Goal: Transaction & Acquisition: Subscribe to service/newsletter

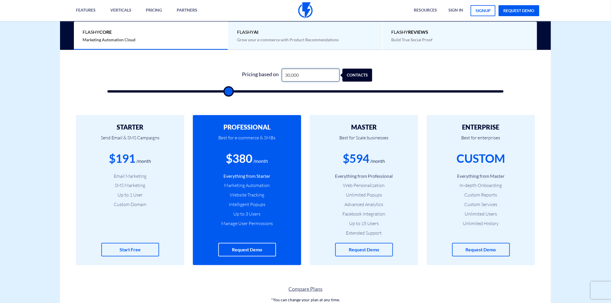
scroll to position [160, 0]
drag, startPoint x: 243, startPoint y: 160, endPoint x: 247, endPoint y: 159, distance: 4.1
click at [247, 159] on div "$40" at bounding box center [239, 158] width 20 height 16
click at [348, 165] on div "$99" at bounding box center [356, 158] width 20 height 16
click at [350, 163] on div "$99" at bounding box center [356, 158] width 20 height 16
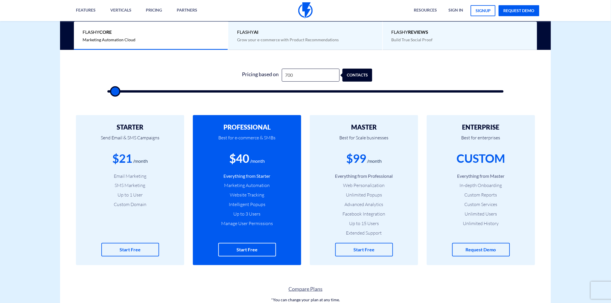
click at [353, 161] on div "$99" at bounding box center [356, 158] width 20 height 16
click at [354, 161] on div "$99" at bounding box center [356, 158] width 20 height 16
click at [354, 160] on div "$99" at bounding box center [356, 158] width 20 height 16
click at [289, 75] on input "700" at bounding box center [311, 75] width 58 height 13
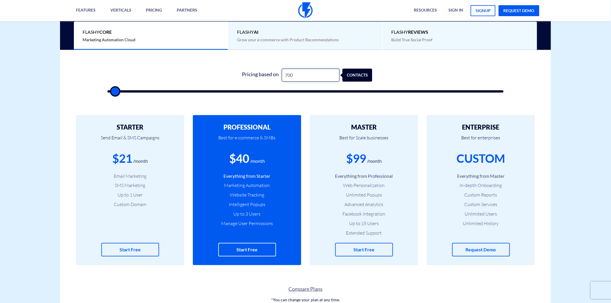
click at [289, 75] on input "700" at bounding box center [311, 75] width 58 height 13
type input "1"
type input "500"
type input "12"
type input "500"
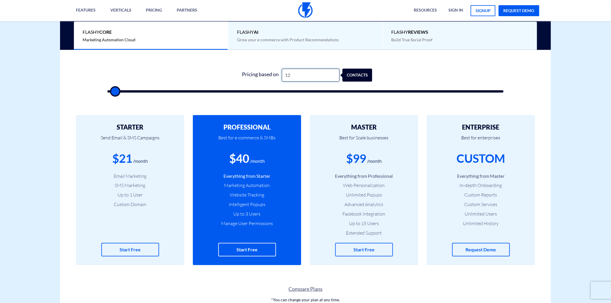
type input "125"
type input "500"
type input "12,500"
type input "12500"
type input "1,250"
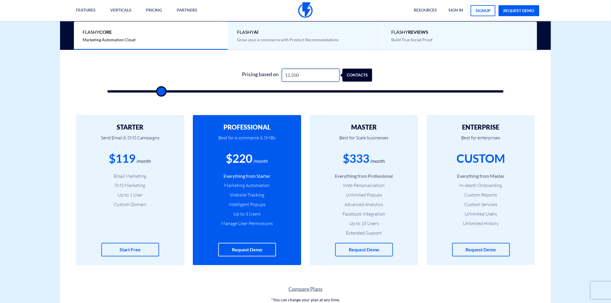
type input "1500"
click at [294, 75] on input "1,250" at bounding box center [311, 75] width 58 height 13
type input "1,251"
type input "1500"
type input "2,000"
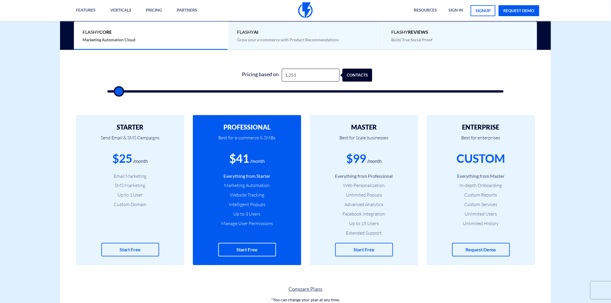
type input "2000"
type input "16,000"
type input "16000"
type input "23,000"
type input "23000"
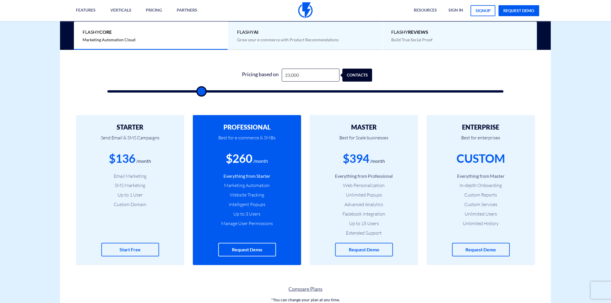
type input "27,500"
type input "27500"
type input "30,500"
type input "30500"
type input "32,500"
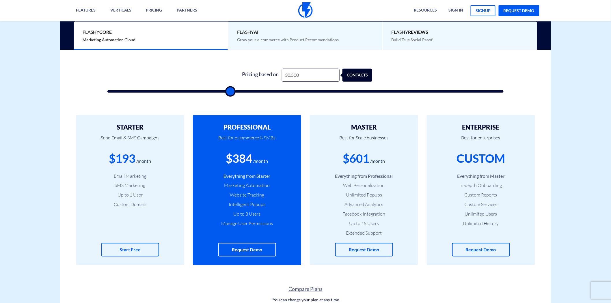
type input "32500"
type input "37,000"
type input "37000"
type input "38,000"
type input "38000"
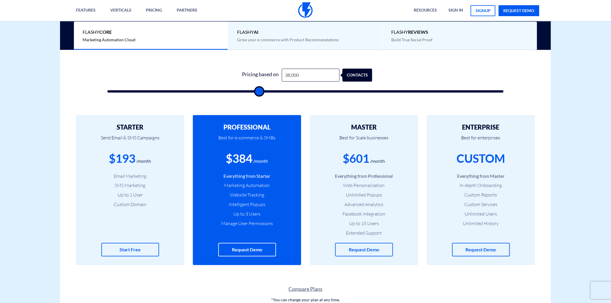
type input "39,000"
type input "39000"
type input "40,000"
type input "40000"
type input "41,000"
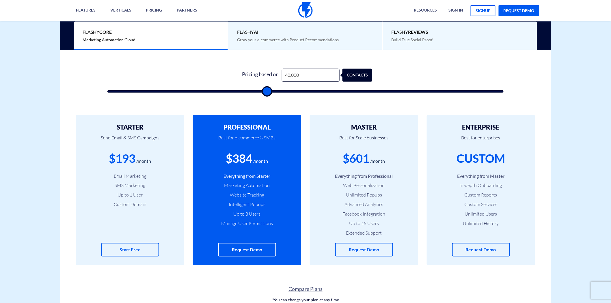
type input "41000"
type input "42,000"
type input "42000"
type input "43,000"
type input "43000"
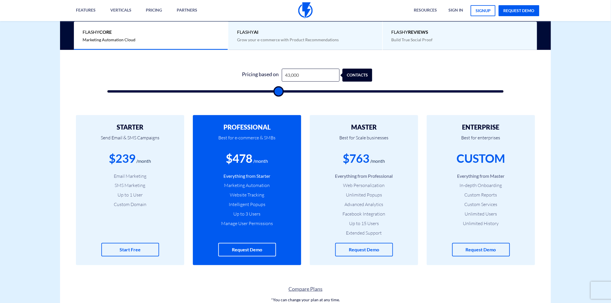
type input "43,500"
type input "43500"
type input "40,500"
type input "40500"
type input "36,000"
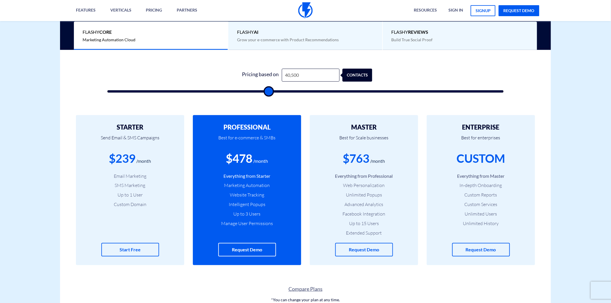
type input "36000"
type input "33,500"
type input "33500"
type input "30,500"
type input "30500"
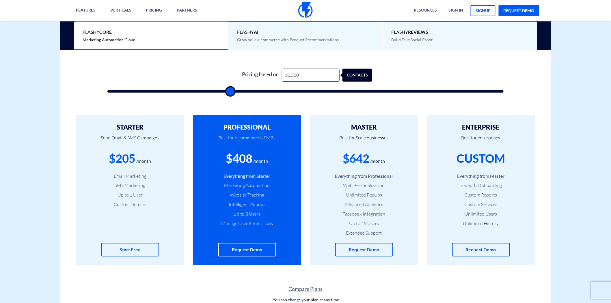
type input "29,500"
type input "29500"
type input "28,500"
type input "28500"
type input "26,500"
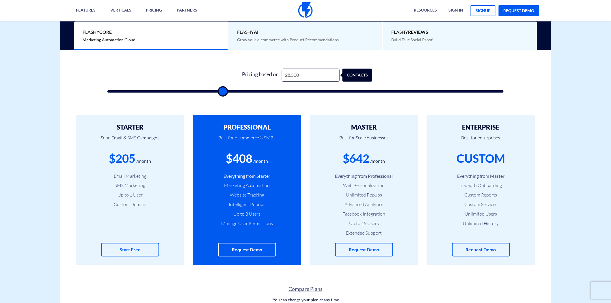
type input "26500"
type input "23,500"
type input "23500"
type input "22,000"
type input "22000"
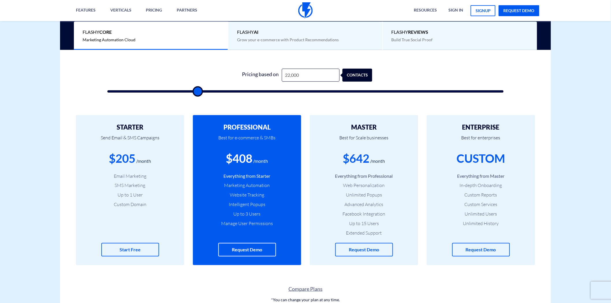
type input "21,500"
type input "21500"
type input "19,500"
type input "19500"
type input "18,500"
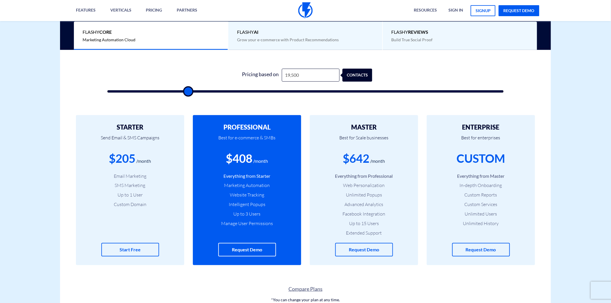
type input "18500"
type input "16,500"
type input "16500"
type input "15,000"
type input "15000"
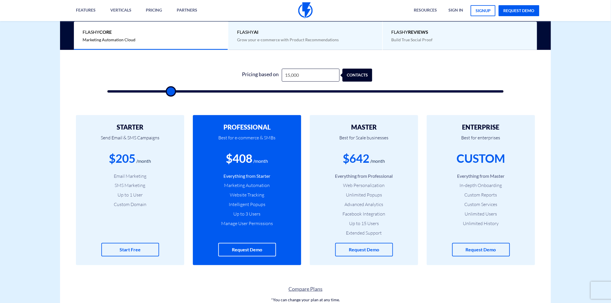
type input "10,500"
type input "10500"
type input "8,500"
type input "8500"
type input "6,000"
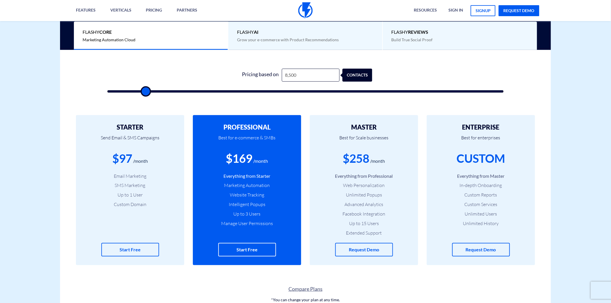
type input "6000"
type input "5,000"
type input "5000"
type input "3,000"
type input "3000"
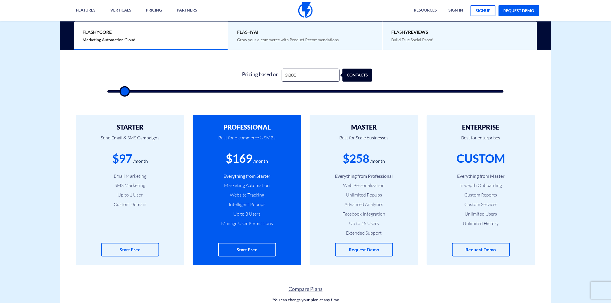
type input "2,500"
type input "2500"
type input "2,000"
type input "2000"
type input "1,500"
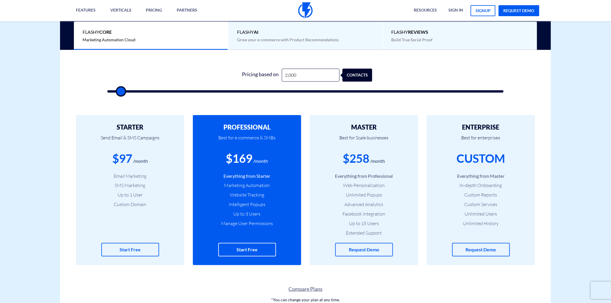
type input "1500"
type input "1,000"
type input "1000"
type input "500"
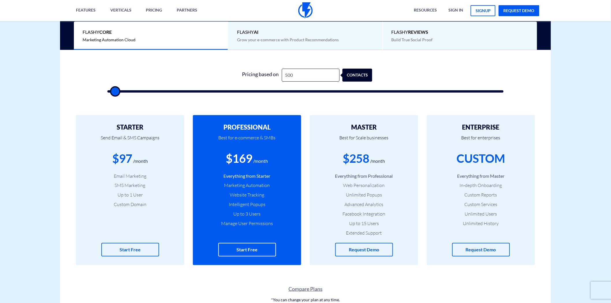
type input "500"
type input "1,500"
type input "1500"
type input "3,500"
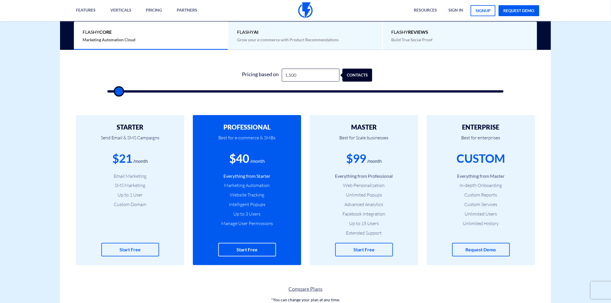
type input "3500"
type input "12,500"
type input "12500"
type input "26,000"
type input "26000"
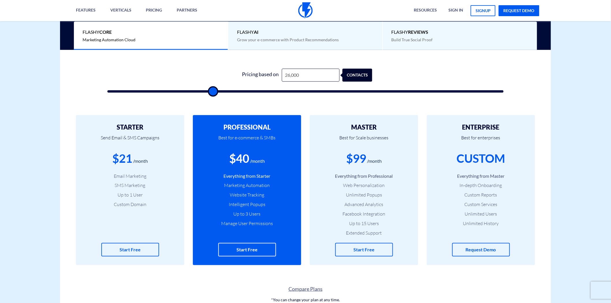
type input "28,000"
type input "28000"
type input "29,500"
type input "29500"
type input "32,000"
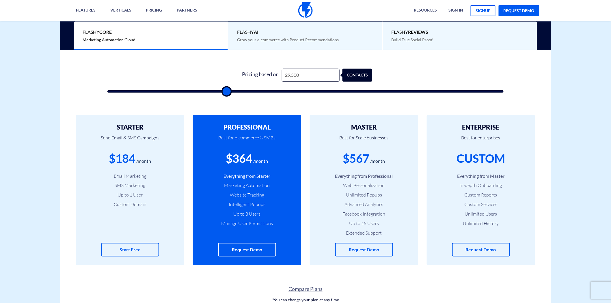
type input "32000"
type input "34,500"
type input "34500"
type input "44,000"
type input "44000"
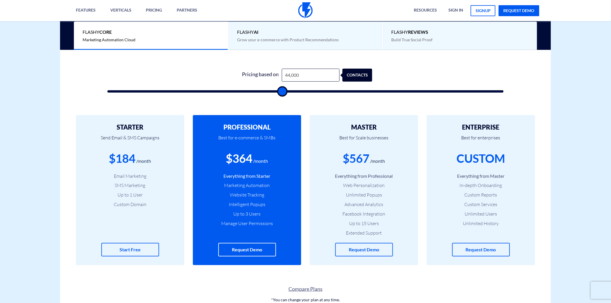
type input "44,500"
type input "44500"
type input "45,500"
type input "45500"
type input "48,000"
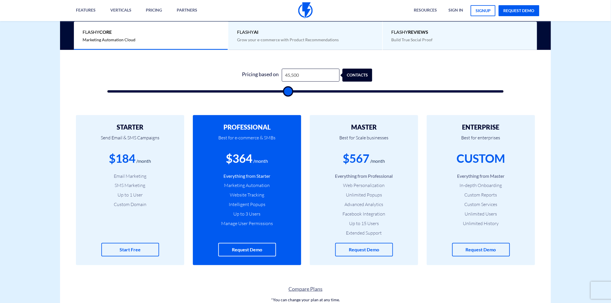
type input "48000"
type input "49,000"
type input "49000"
type input "48,500"
type input "48500"
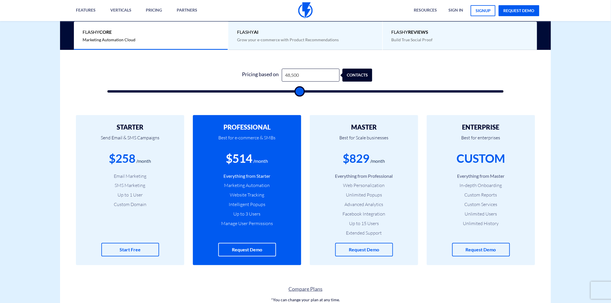
type input "42,500"
type input "42500"
type input "40,500"
type input "40500"
type input "29,000"
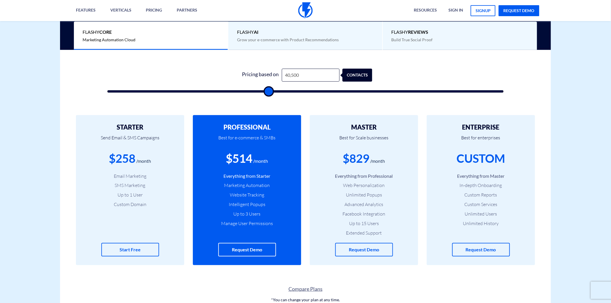
type input "29000"
type input "27,000"
type input "27000"
type input "25,500"
type input "25500"
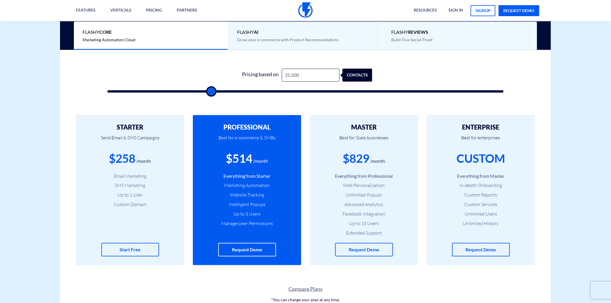
type input "23,500"
type input "23500"
type input "19,500"
type input "19500"
type input "7,500"
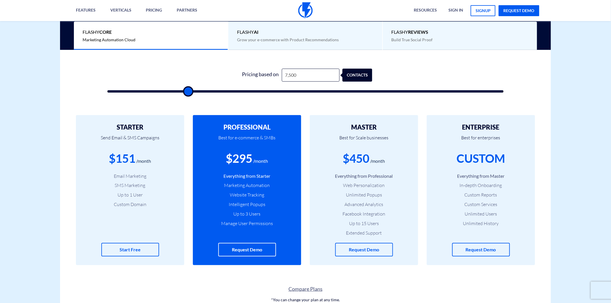
type input "7500"
type input "4,500"
type input "4500"
type input "3,500"
type input "3500"
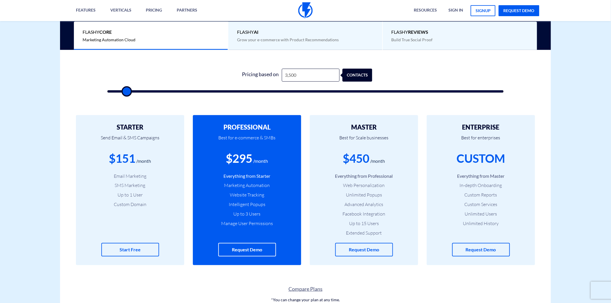
type input "1,500"
type input "1500"
type input "500"
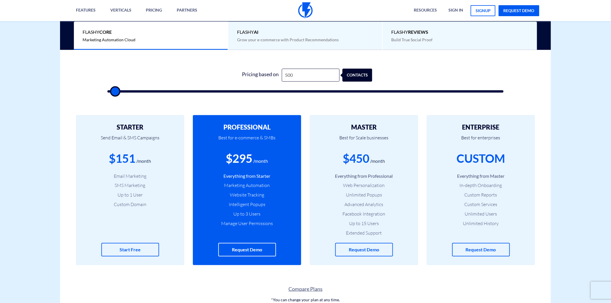
type input "500"
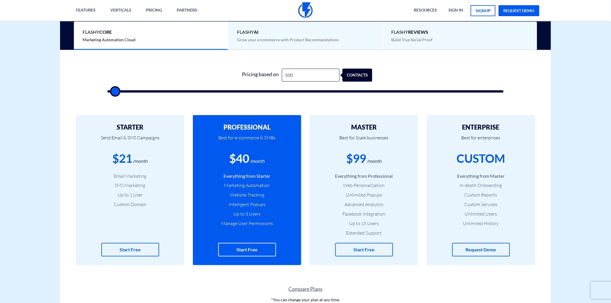
type input "500"
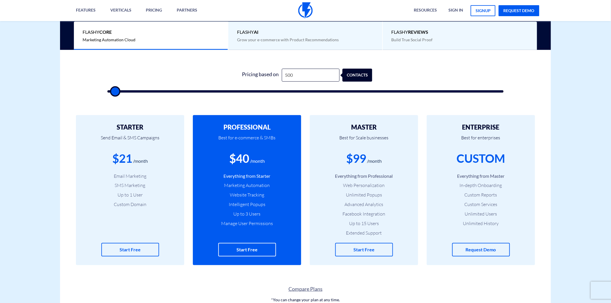
type input "500"
type input "1,500"
type input "1500"
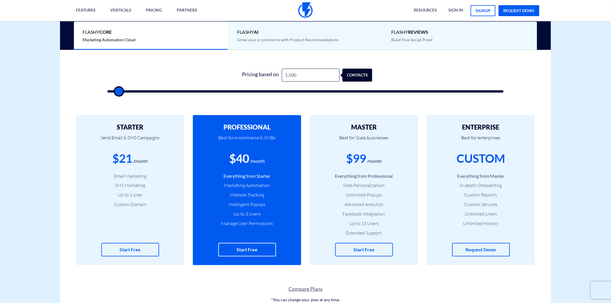
type input "5,000"
type input "5000"
type input "12,500"
type input "12500"
type input "15,500"
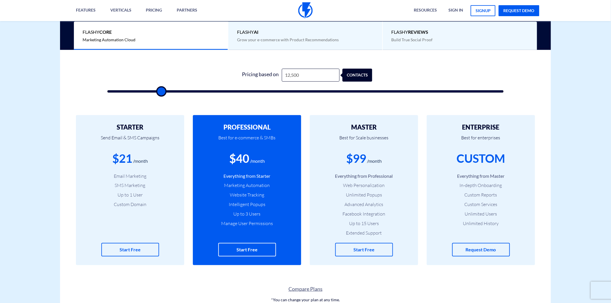
type input "15500"
type input "18,000"
type input "18000"
type input "24,000"
type input "24000"
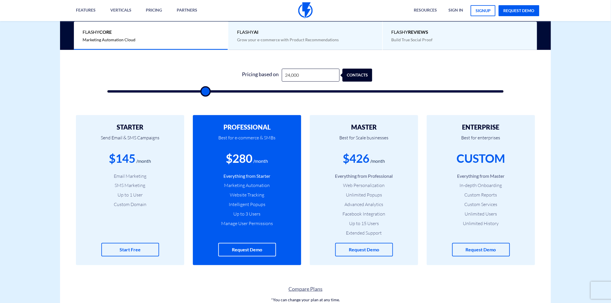
type input "33,500"
type input "33500"
type input "36,000"
type input "36000"
type input "37,000"
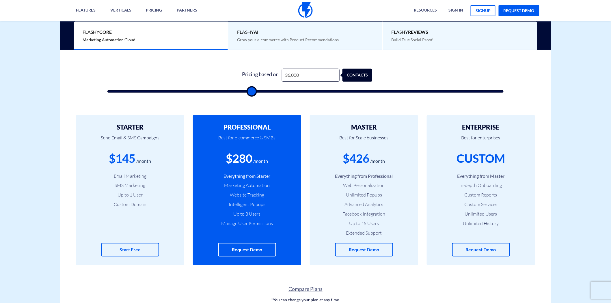
type input "37000"
type input "38,000"
type input "38000"
type input "41,000"
type input "41000"
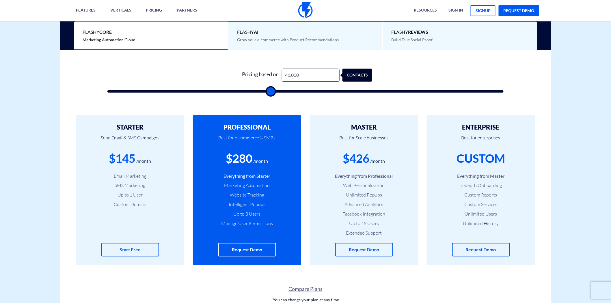
type input "42,000"
type input "42000"
type input "41,500"
type input "41500"
type input "34,500"
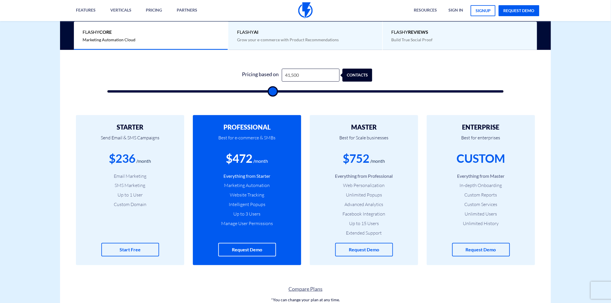
type input "34500"
type input "33,000"
type input "33000"
type input "30,500"
type input "30500"
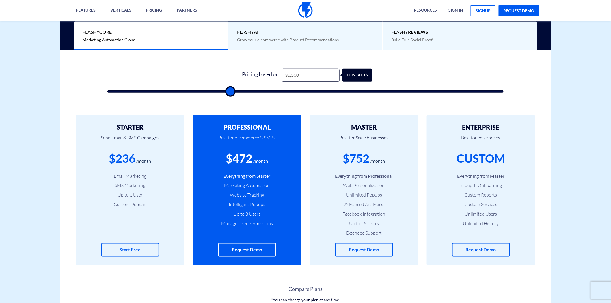
type input "28,500"
type input "28500"
type input "24,500"
type input "24500"
type input "21,500"
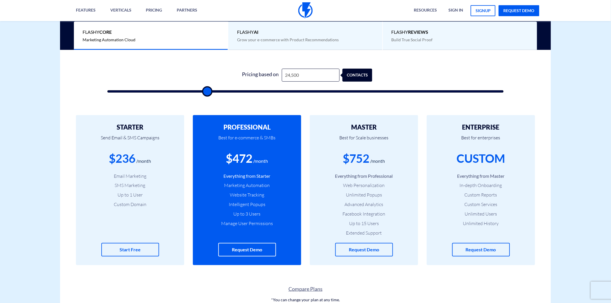
type input "21500"
type input "21,000"
type input "21000"
type input "18,500"
type input "18500"
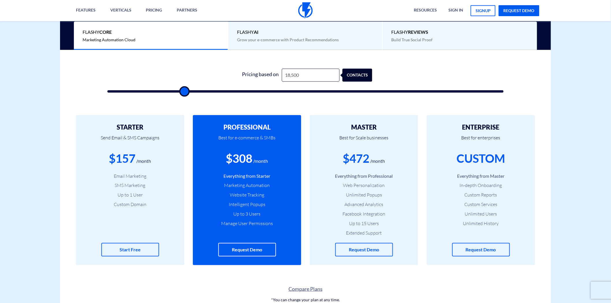
type input "17,500"
type input "17500"
drag, startPoint x: 120, startPoint y: 92, endPoint x: 204, endPoint y: 95, distance: 83.8
click at [109, 93] on input "range" at bounding box center [305, 91] width 396 height 2
click at [287, 74] on input "500" at bounding box center [311, 75] width 58 height 13
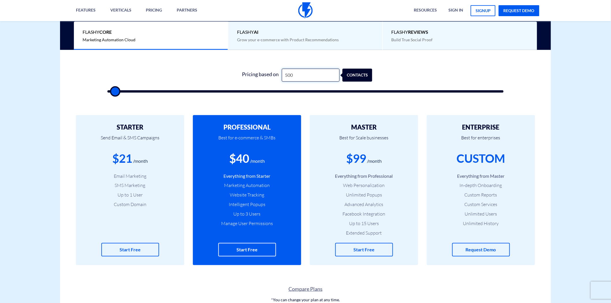
click at [287, 74] on input "500" at bounding box center [311, 75] width 58 height 13
click at [294, 74] on input "2,000" at bounding box center [311, 75] width 58 height 13
drag, startPoint x: 242, startPoint y: 192, endPoint x: 270, endPoint y: 195, distance: 27.9
click at [270, 195] on li "Website Tracking" at bounding box center [247, 195] width 91 height 7
click at [361, 195] on li "Unlimited Popups" at bounding box center [364, 195] width 91 height 7
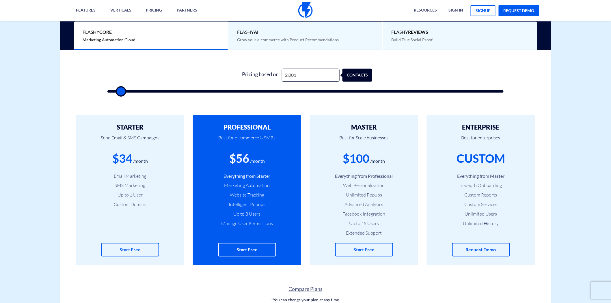
click at [361, 195] on li "Unlimited Popups" at bounding box center [364, 195] width 91 height 7
click at [368, 196] on li "Unlimited Popups" at bounding box center [364, 195] width 91 height 7
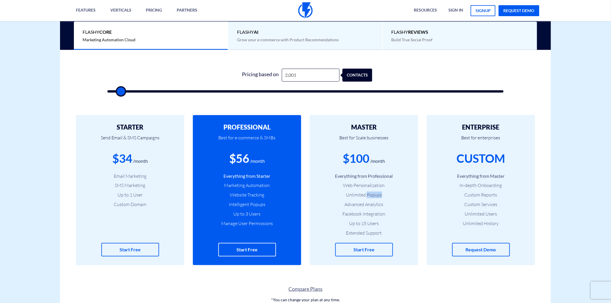
click at [368, 196] on li "Unlimited Popups" at bounding box center [364, 195] width 91 height 7
click at [365, 192] on li "Unlimited Popups" at bounding box center [364, 195] width 91 height 7
click at [365, 194] on li "Unlimited Popups" at bounding box center [364, 195] width 91 height 7
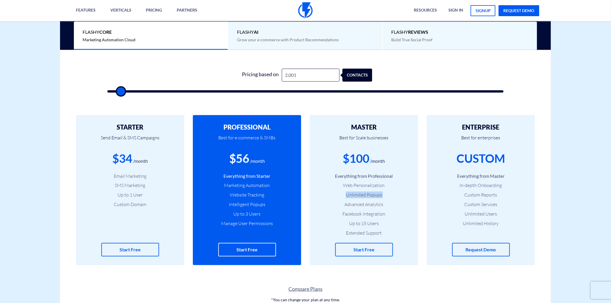
click at [365, 194] on li "Unlimited Popups" at bounding box center [364, 195] width 91 height 7
click at [362, 194] on li "Unlimited Popups" at bounding box center [364, 195] width 91 height 7
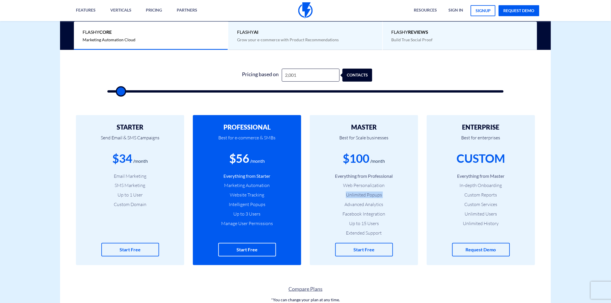
click at [362, 194] on li "Unlimited Popups" at bounding box center [364, 195] width 91 height 7
click at [247, 195] on li "Website Tracking" at bounding box center [247, 195] width 91 height 7
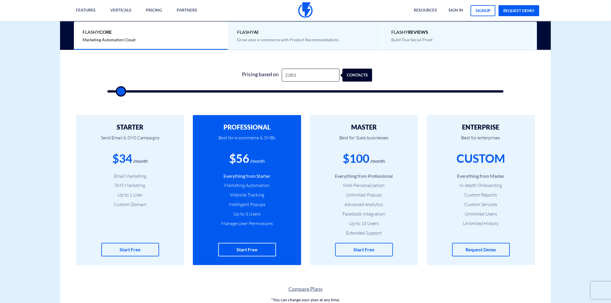
click at [249, 206] on li "Intelligent Popups" at bounding box center [247, 204] width 91 height 7
click at [363, 197] on li "Unlimited Popups" at bounding box center [364, 195] width 91 height 7
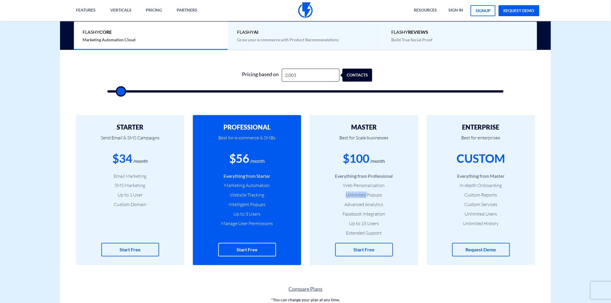
click at [363, 197] on li "Unlimited Popups" at bounding box center [364, 195] width 91 height 7
click at [363, 186] on li "Web Personalization" at bounding box center [364, 185] width 91 height 7
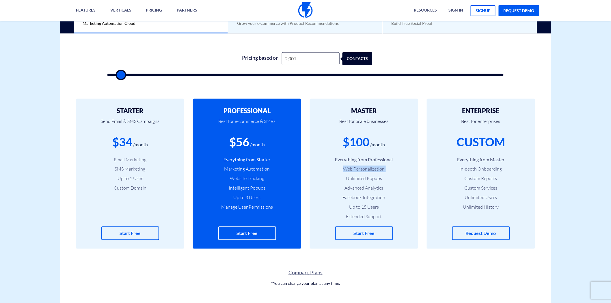
scroll to position [192, 0]
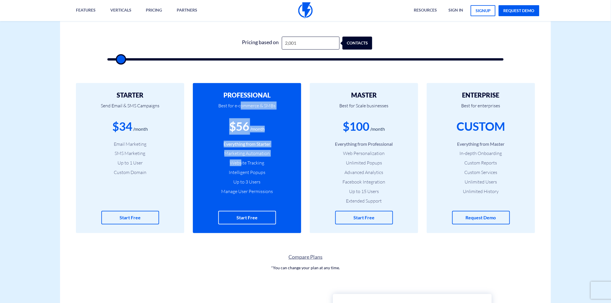
drag, startPoint x: 242, startPoint y: 100, endPoint x: 241, endPoint y: 159, distance: 59.5
click at [241, 159] on div "PROFESSIONAL Best for e-commerce & SMBs $56 /month Everything from Starter Mark…" at bounding box center [247, 158] width 108 height 150
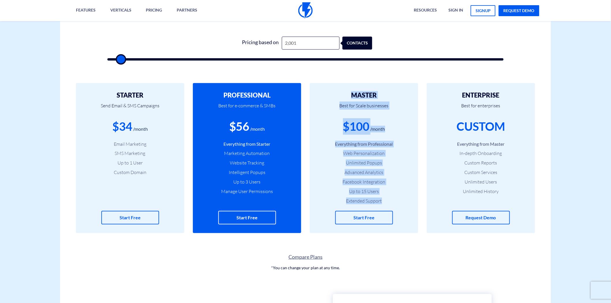
drag, startPoint x: 377, startPoint y: 203, endPoint x: 352, endPoint y: 94, distance: 111.8
click at [352, 94] on div "MASTER Best for Scale businesses $100 /month Everything from Professional Web P…" at bounding box center [364, 158] width 108 height 150
click at [364, 92] on h2 "MASTER" at bounding box center [364, 95] width 91 height 7
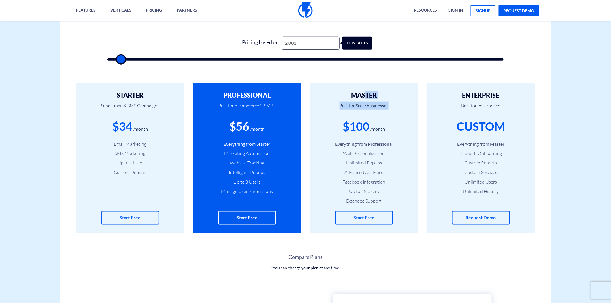
drag, startPoint x: 364, startPoint y: 93, endPoint x: 391, endPoint y: 113, distance: 33.0
click at [391, 113] on div "MASTER Best for Scale businesses $100 /month Everything from Professional Web P…" at bounding box center [364, 158] width 108 height 150
click at [386, 129] on div "$100 /month" at bounding box center [364, 126] width 91 height 16
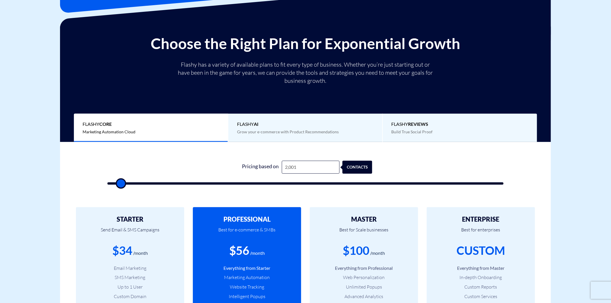
scroll to position [64, 0]
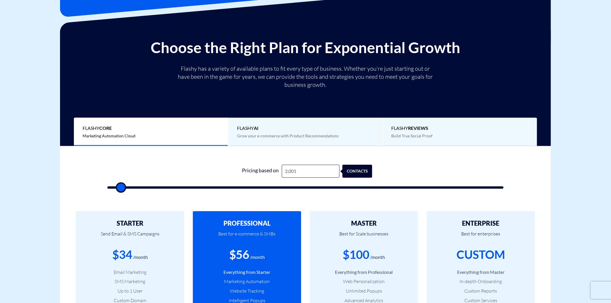
click at [291, 138] on span "Grow your e-commerce with Product Recommendations" at bounding box center [288, 135] width 102 height 5
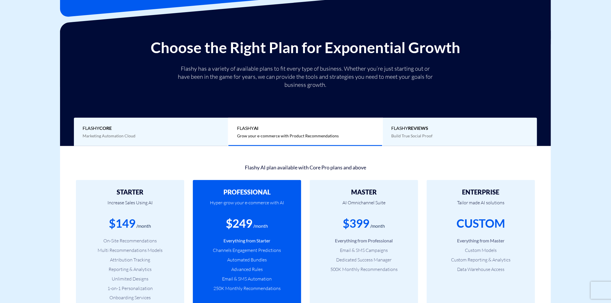
click at [404, 132] on div "Flashy REVIEWS Build True Social Proof" at bounding box center [460, 132] width 154 height 29
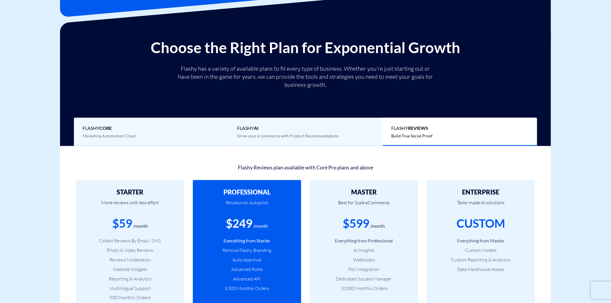
click at [295, 134] on span "Grow your e-commerce with Product Recommendations" at bounding box center [288, 135] width 102 height 5
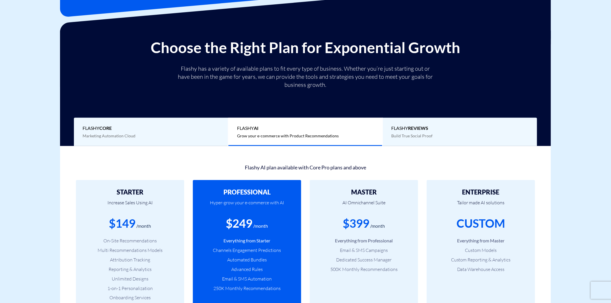
click at [120, 137] on span "Marketing Automation Cloud" at bounding box center [109, 135] width 53 height 5
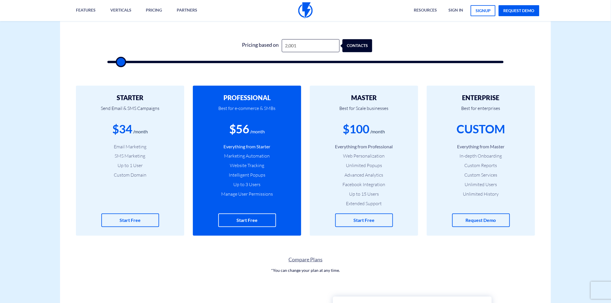
scroll to position [192, 0]
